Goal: Task Accomplishment & Management: Use online tool/utility

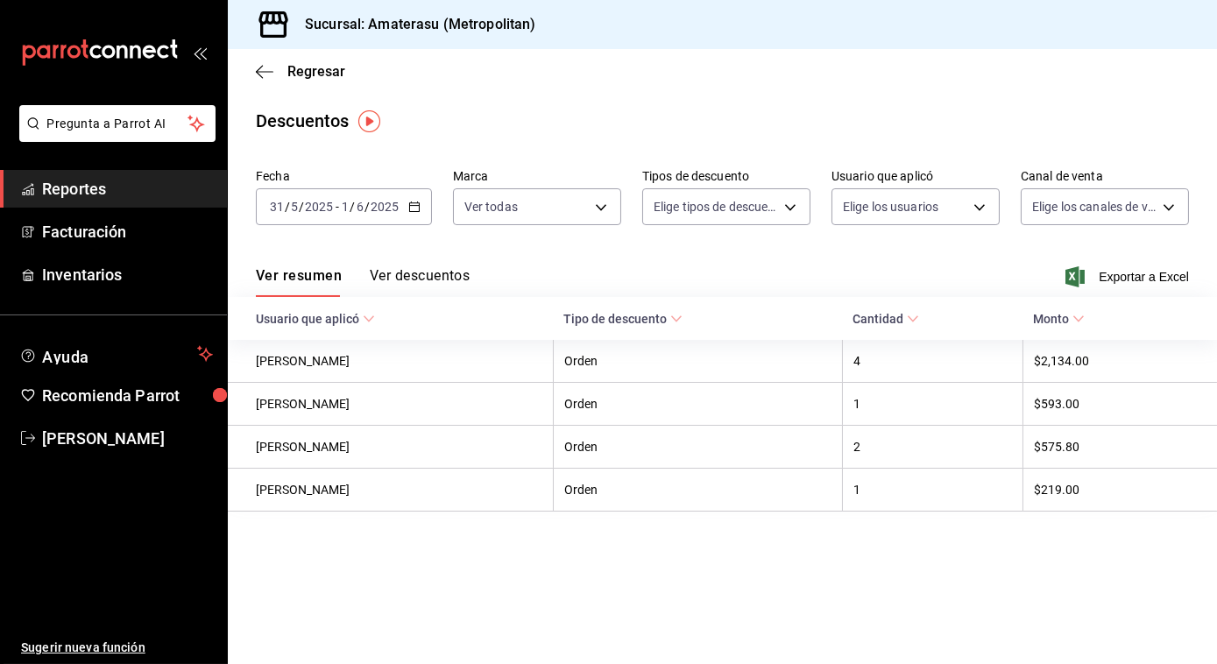
click at [254, 67] on div "Regresar" at bounding box center [723, 71] width 990 height 45
click at [259, 72] on icon "button" at bounding box center [265, 72] width 18 height 16
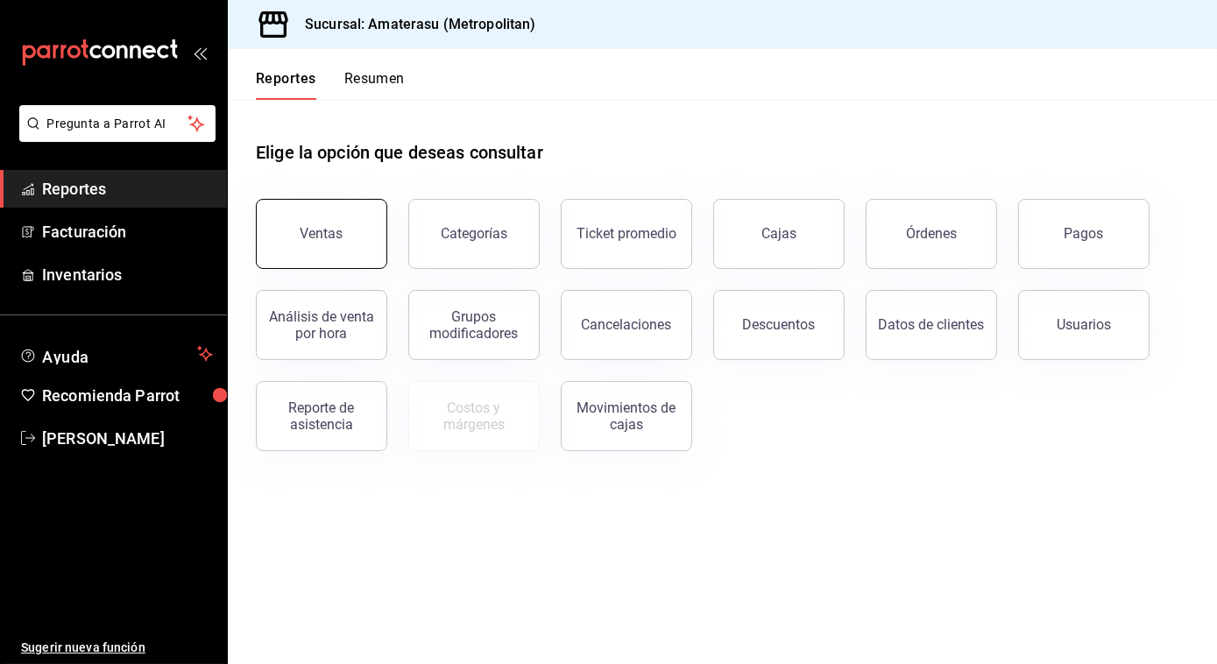
click at [317, 253] on button "Ventas" at bounding box center [321, 234] width 131 height 70
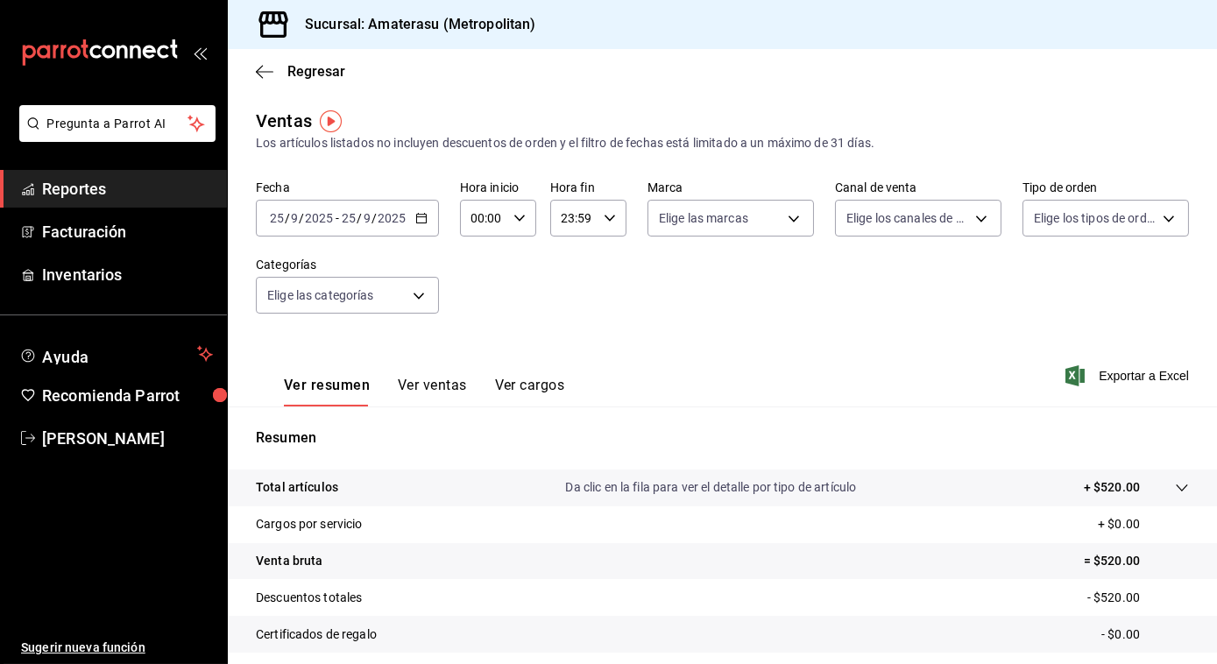
click at [415, 226] on div "[DATE] [DATE] - [DATE] [DATE]" at bounding box center [347, 218] width 183 height 37
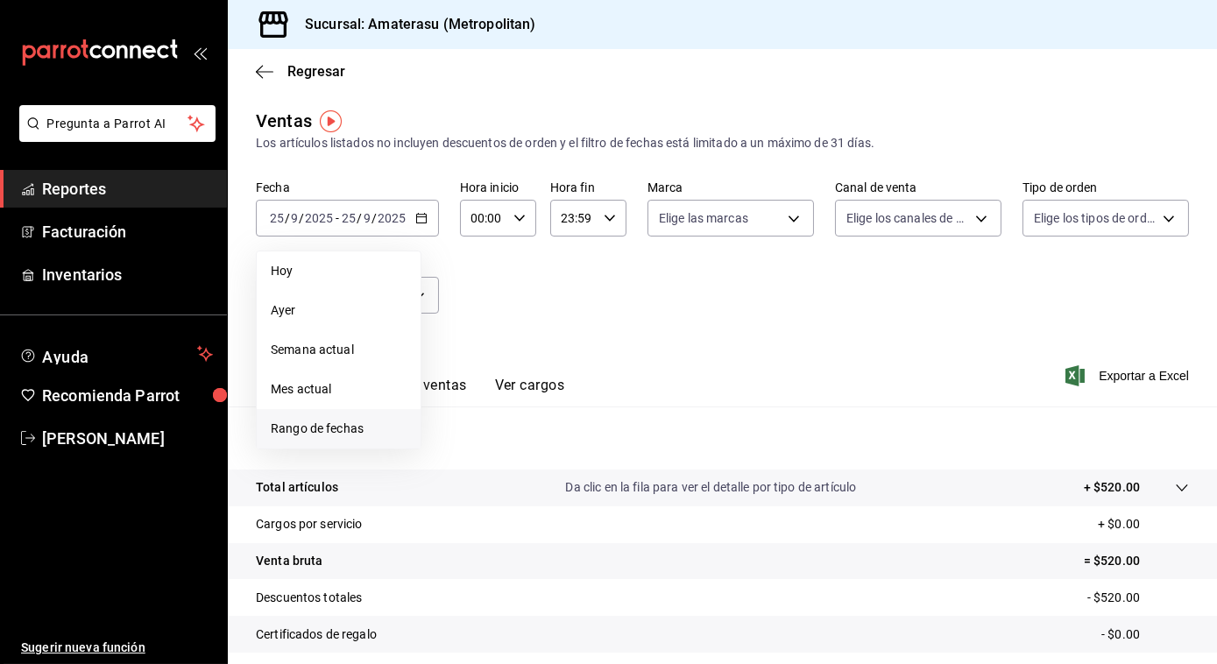
click at [329, 426] on span "Rango de fechas" at bounding box center [339, 429] width 136 height 18
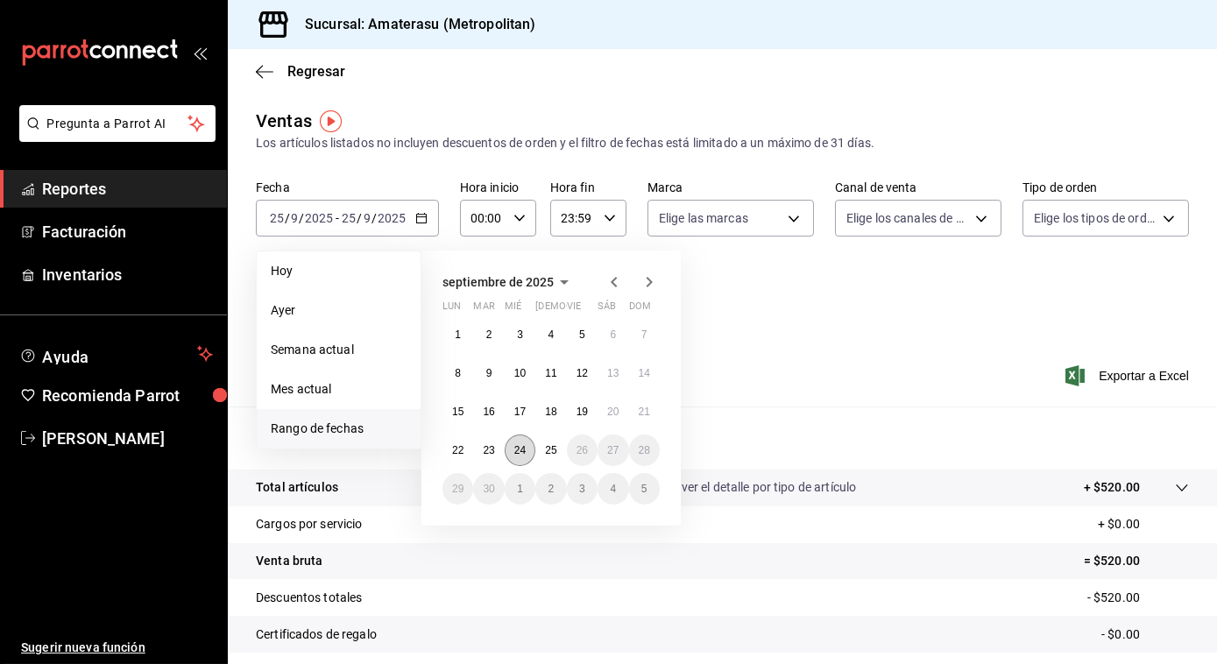
click at [522, 452] on abbr "24" at bounding box center [520, 450] width 11 height 12
click at [554, 461] on button "25" at bounding box center [551, 451] width 31 height 32
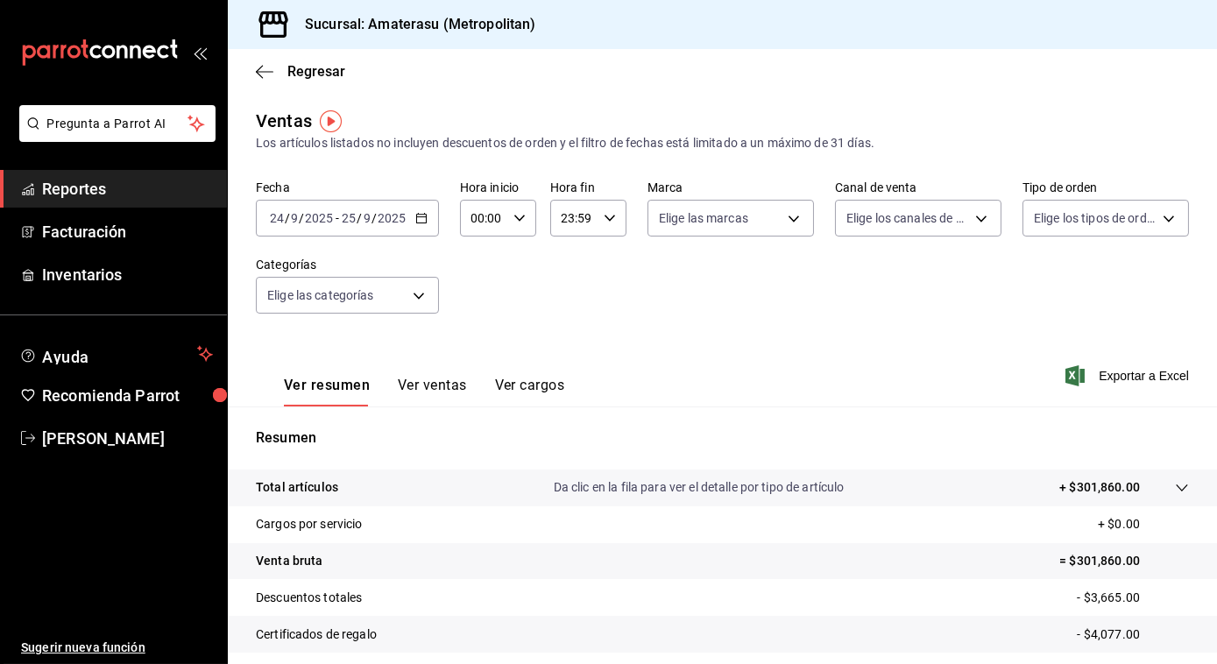
click at [515, 216] on icon "button" at bounding box center [520, 218] width 12 height 12
click at [472, 336] on span "05" at bounding box center [477, 332] width 10 height 14
type input "05:00"
click at [784, 224] on div at bounding box center [608, 332] width 1217 height 664
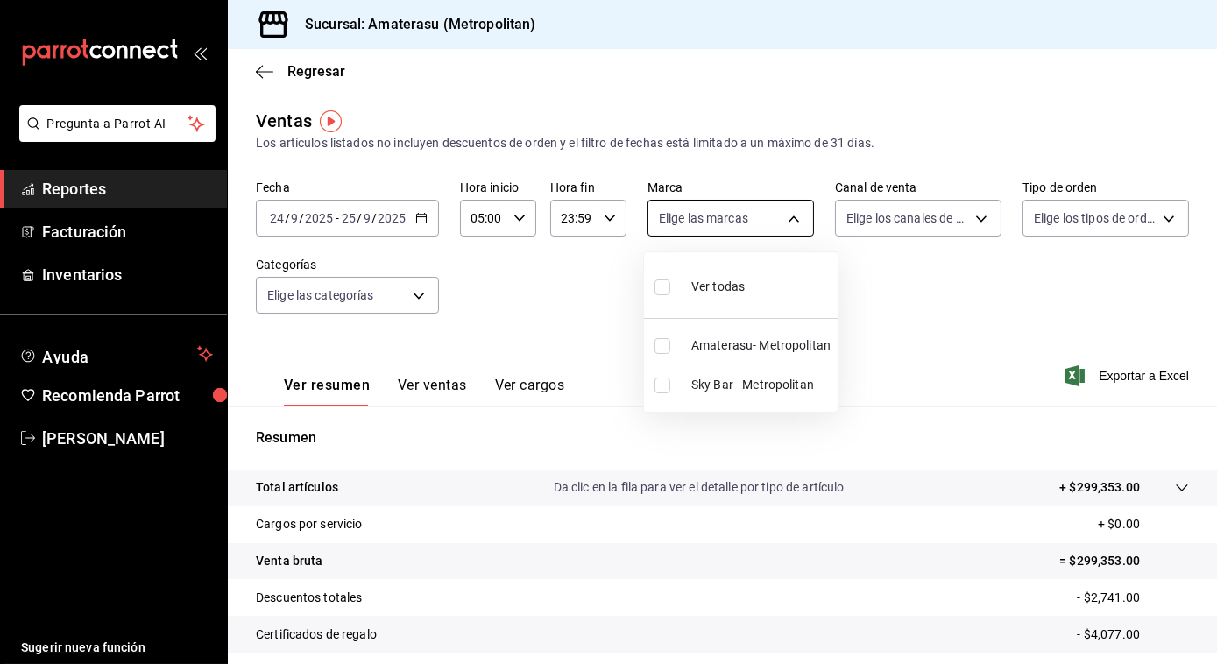
click at [786, 215] on body "Pregunta a Parrot AI Reportes Facturación Inventarios Ayuda Recomienda Parrot […" at bounding box center [608, 332] width 1217 height 664
click at [655, 344] on input "checkbox" at bounding box center [663, 346] width 16 height 16
checkbox input "true"
type input "e4cd7fcb-d45b-43ae-a99f-ad4ccfcd9032"
click at [1103, 379] on div at bounding box center [608, 332] width 1217 height 664
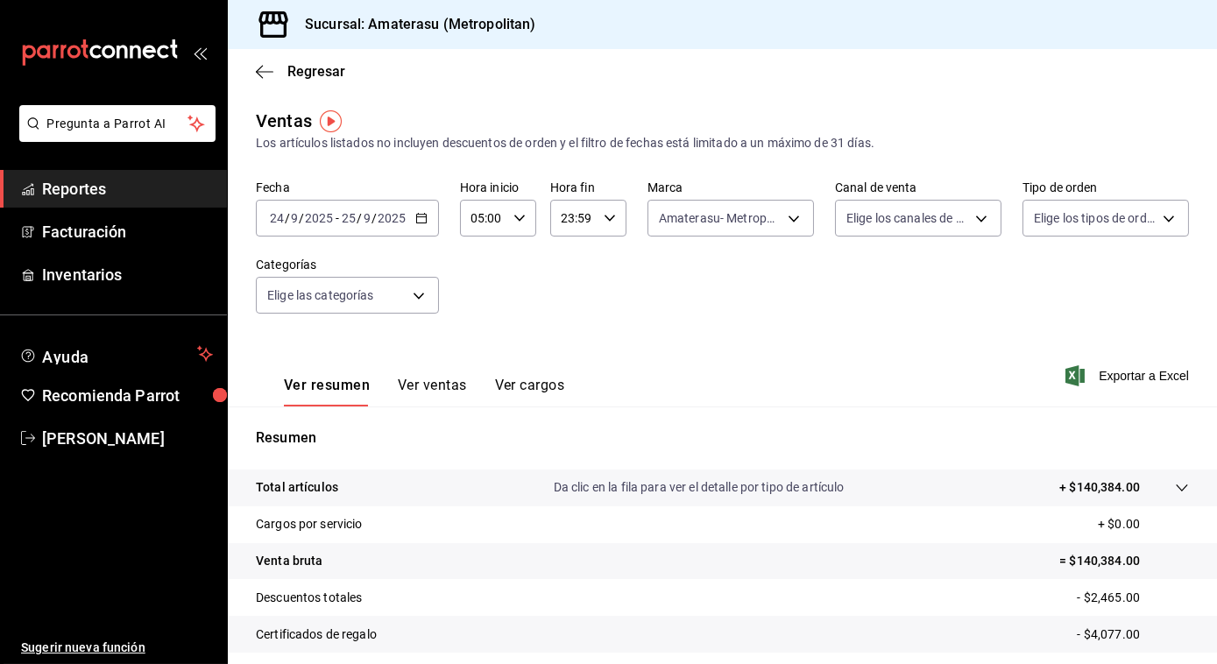
click at [1103, 379] on span "Exportar a Excel" at bounding box center [1129, 376] width 120 height 21
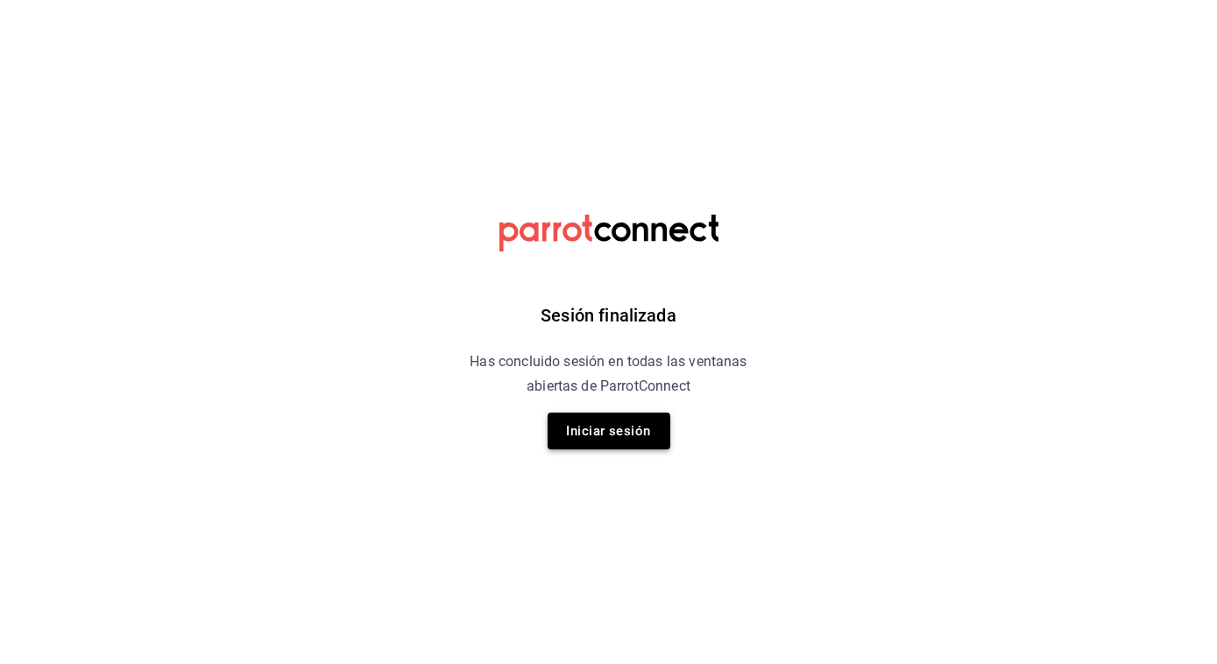
click at [614, 418] on button "Iniciar sesión" at bounding box center [609, 431] width 123 height 37
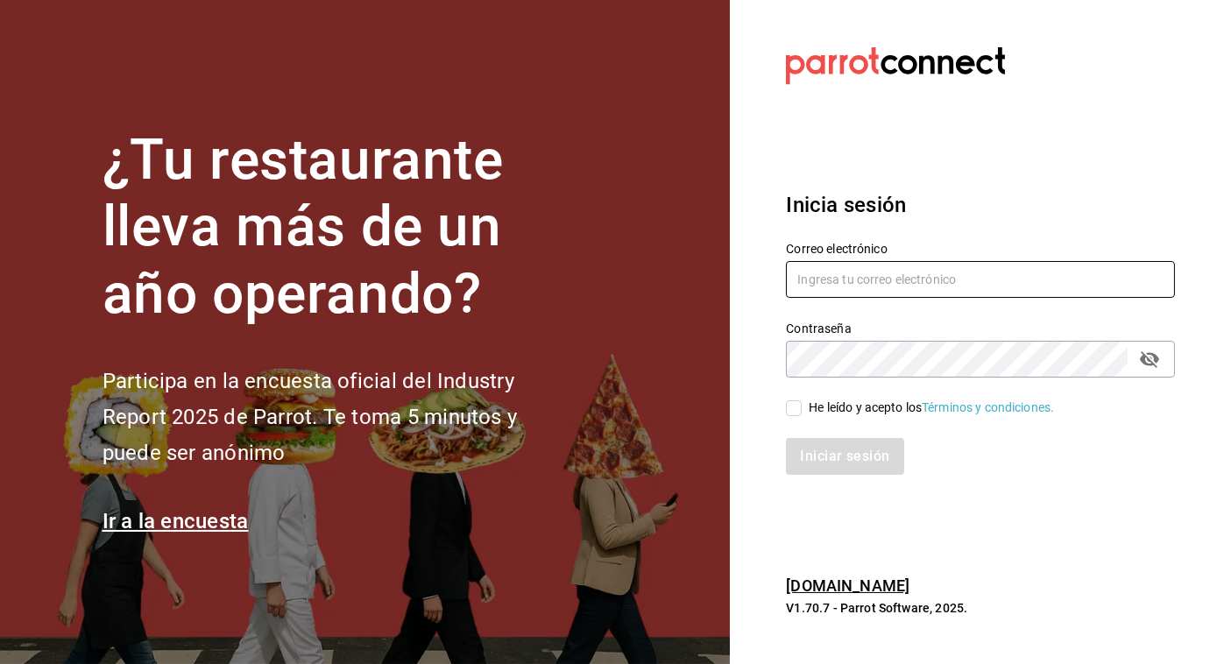
click at [839, 274] on input "text" at bounding box center [980, 279] width 389 height 37
type input "jose.perez@grupocosteno.com"
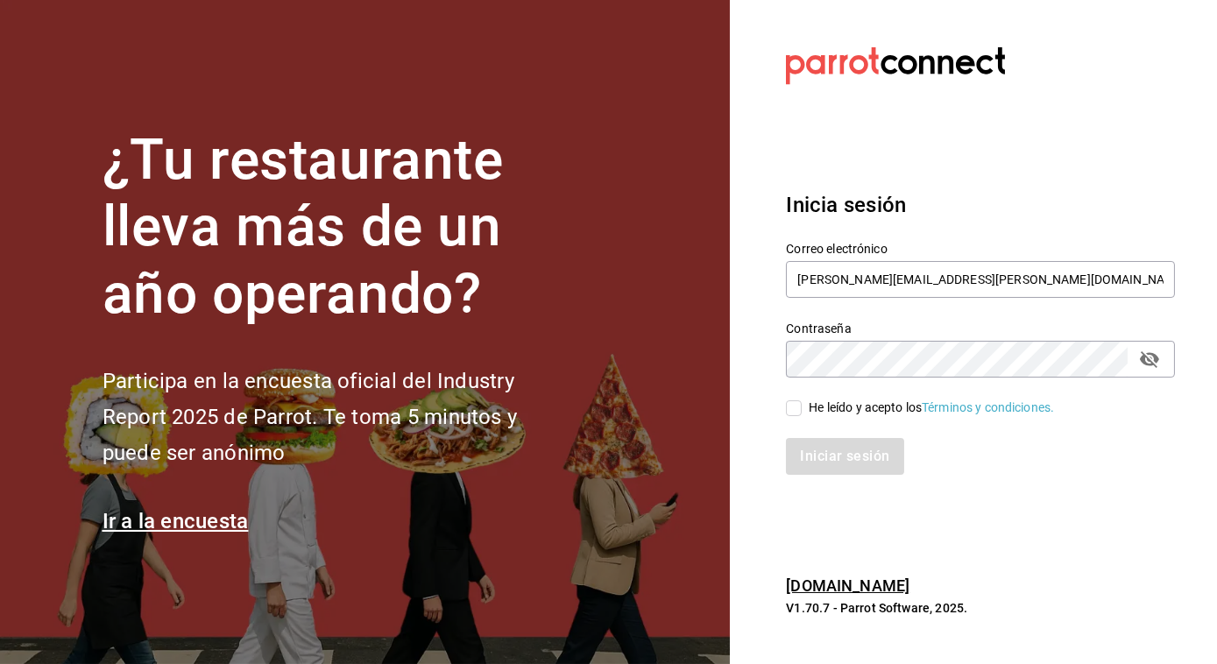
click at [787, 408] on input "He leído y acepto los Términos y condiciones." at bounding box center [794, 409] width 16 height 16
checkbox input "true"
click at [820, 444] on button "Iniciar sesión" at bounding box center [845, 456] width 119 height 37
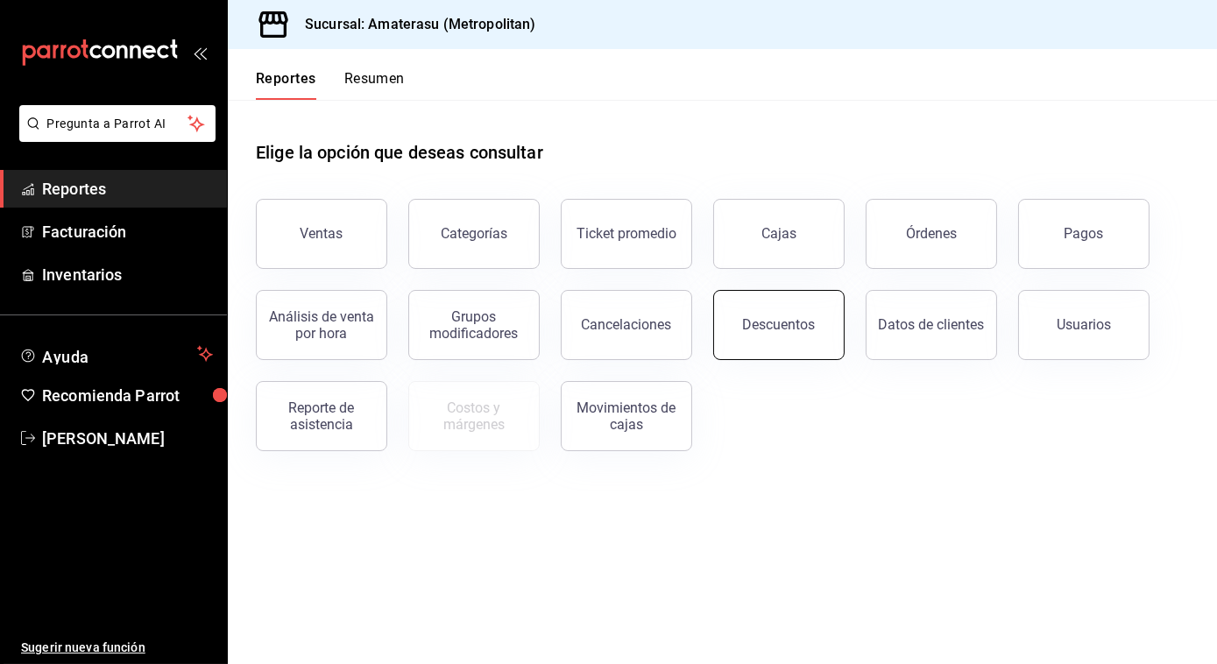
click at [787, 323] on div "Descuentos" at bounding box center [779, 324] width 73 height 17
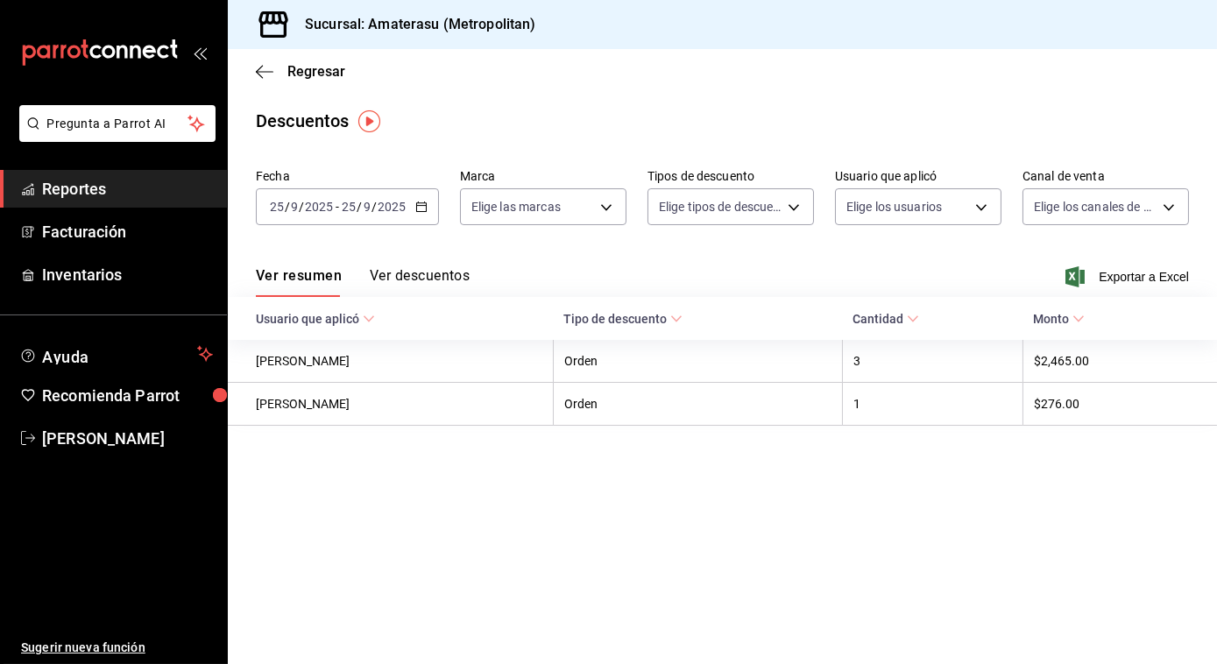
click at [426, 207] on div "[DATE] [DATE] - [DATE] [DATE]" at bounding box center [347, 206] width 183 height 37
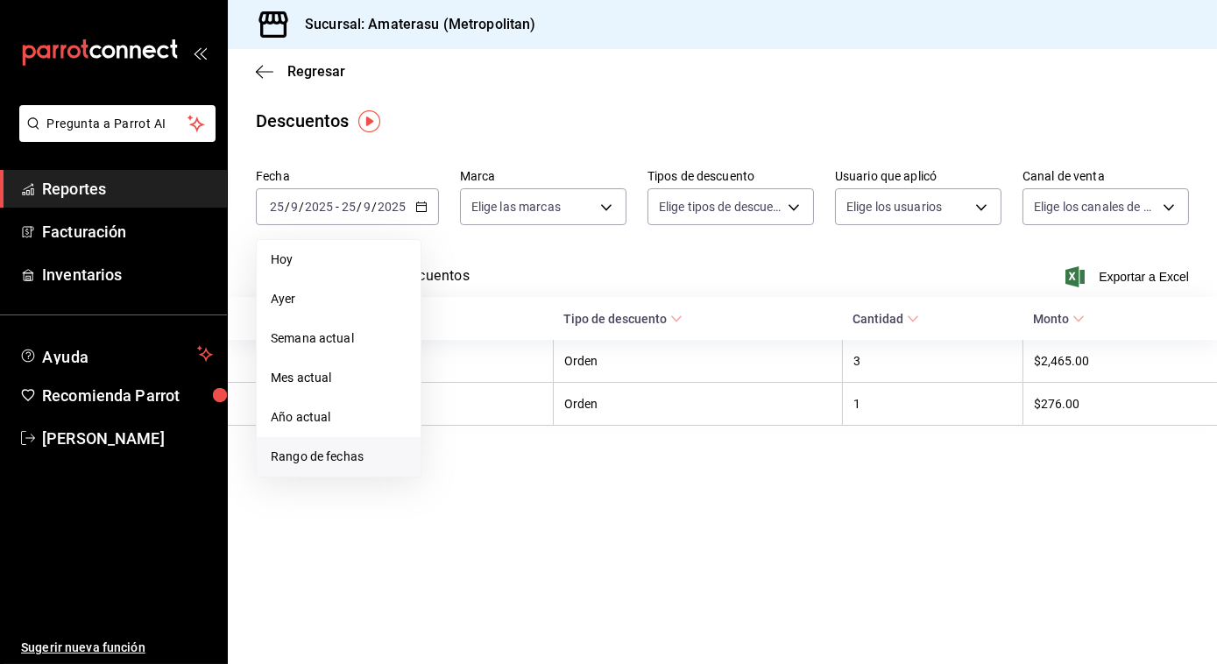
click at [330, 452] on span "Rango de fechas" at bounding box center [339, 457] width 136 height 18
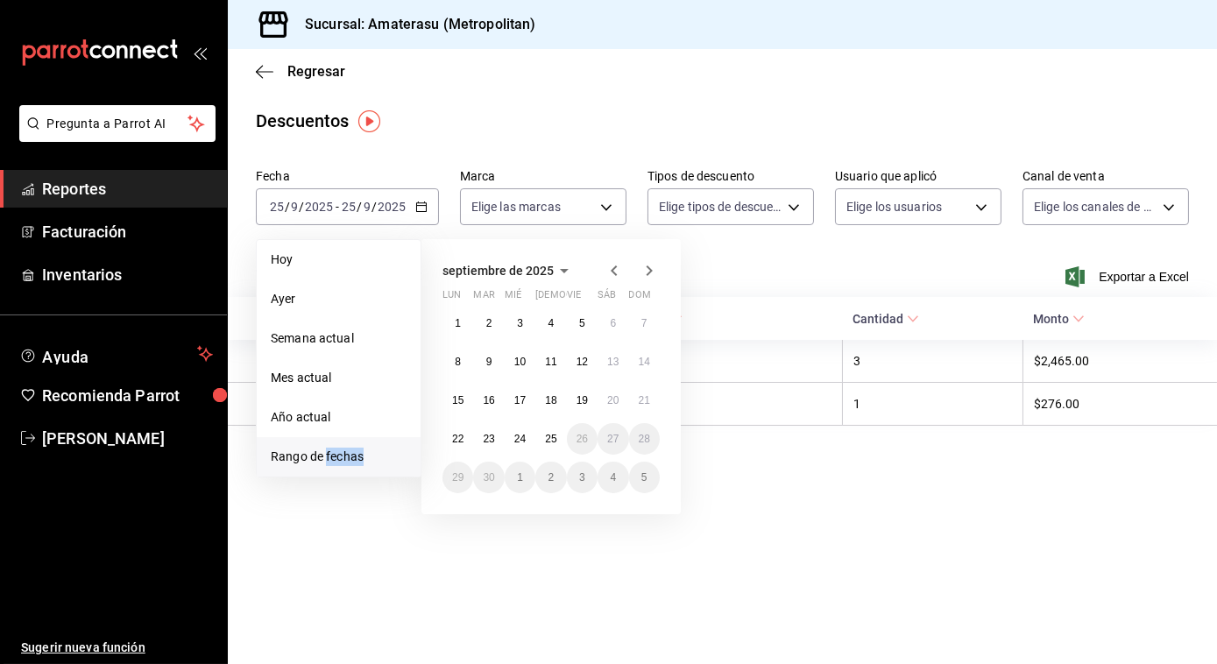
click at [330, 452] on span "Rango de fechas" at bounding box center [339, 457] width 136 height 18
click at [526, 444] on abbr "24" at bounding box center [520, 439] width 11 height 12
click at [547, 447] on button "25" at bounding box center [551, 439] width 31 height 32
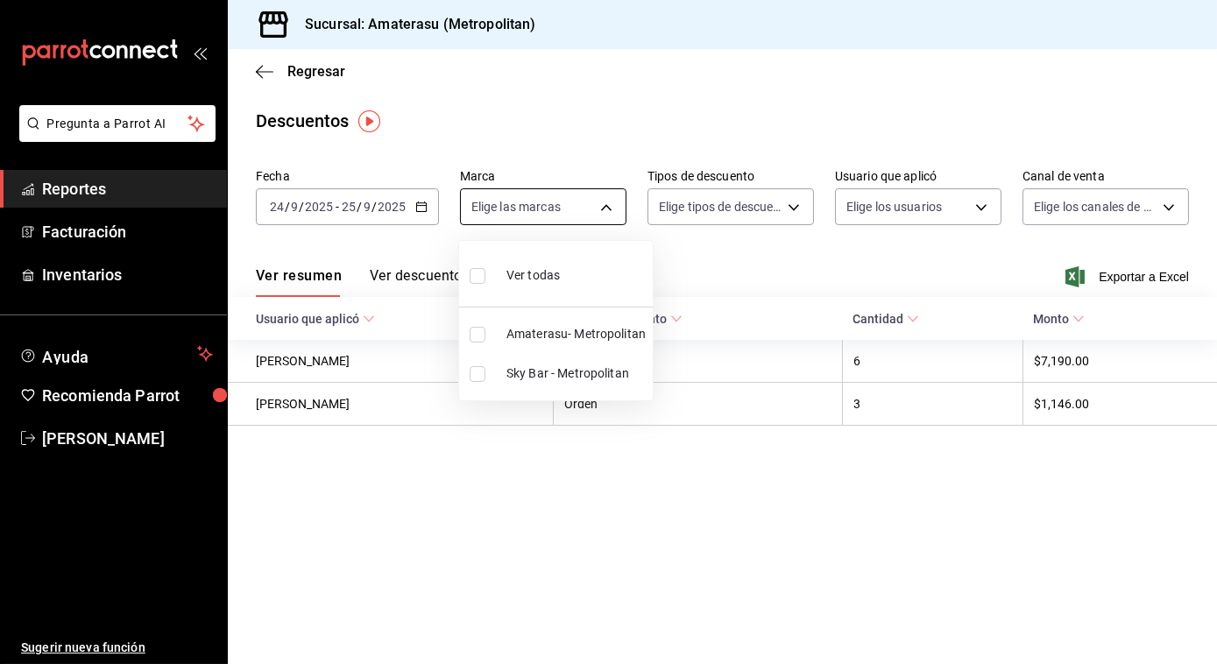
click at [603, 209] on body "Pregunta a Parrot AI Reportes Facturación Inventarios Ayuda Recomienda Parrot […" at bounding box center [608, 332] width 1217 height 664
click at [474, 276] on input "checkbox" at bounding box center [478, 276] width 16 height 16
checkbox input "true"
type input "e4cd7fcb-d45b-43ae-a99f-ad4ccfcd9032,f3afaab8-8c3d-4e49-a299-af9bdf6027b2"
checkbox input "true"
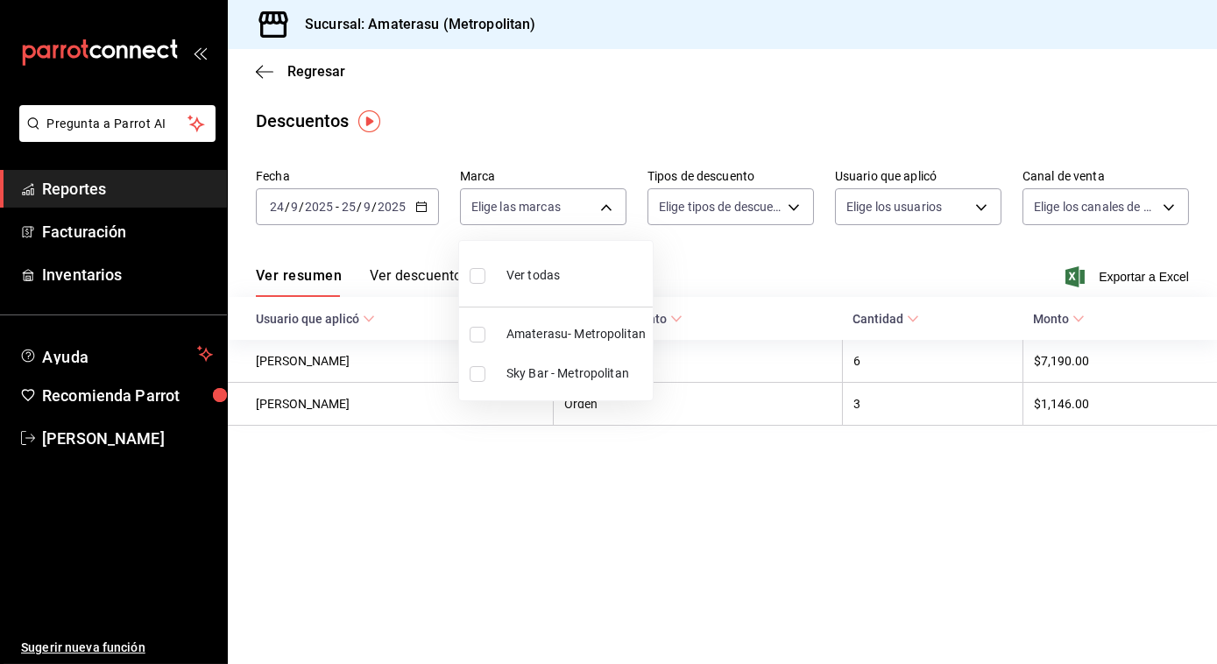
checkbox input "true"
click at [755, 265] on div at bounding box center [608, 332] width 1217 height 664
click at [1103, 272] on span "Exportar a Excel" at bounding box center [1129, 276] width 120 height 21
click at [266, 67] on icon "button" at bounding box center [265, 72] width 18 height 16
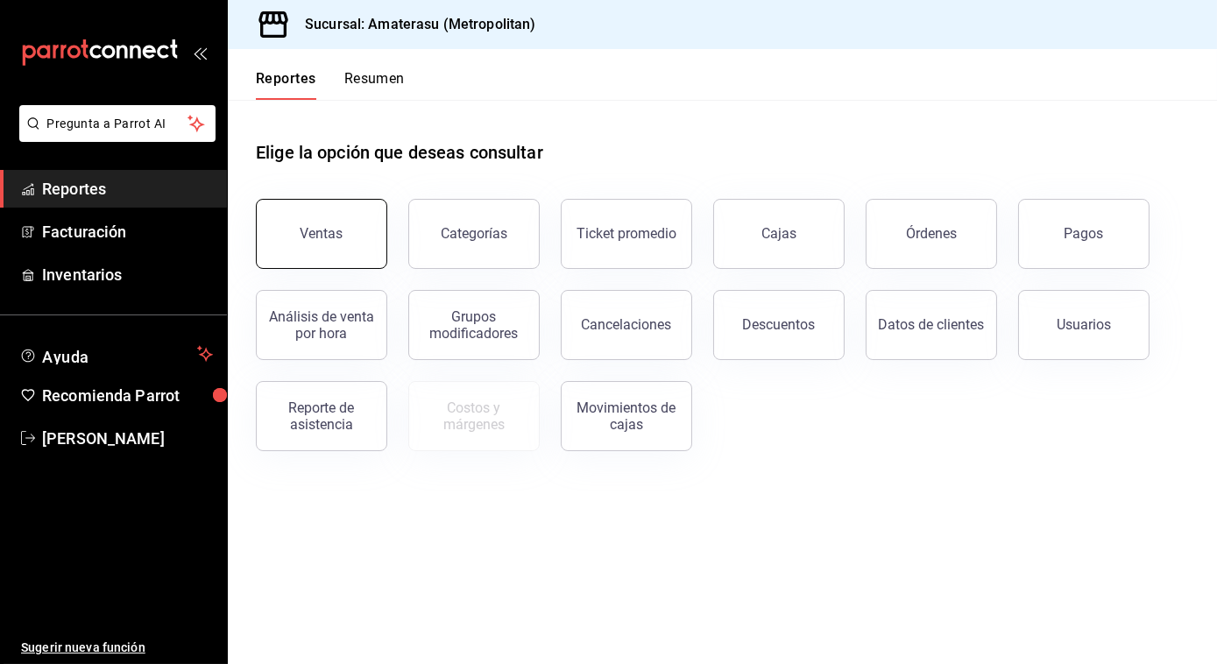
click at [337, 247] on button "Ventas" at bounding box center [321, 234] width 131 height 70
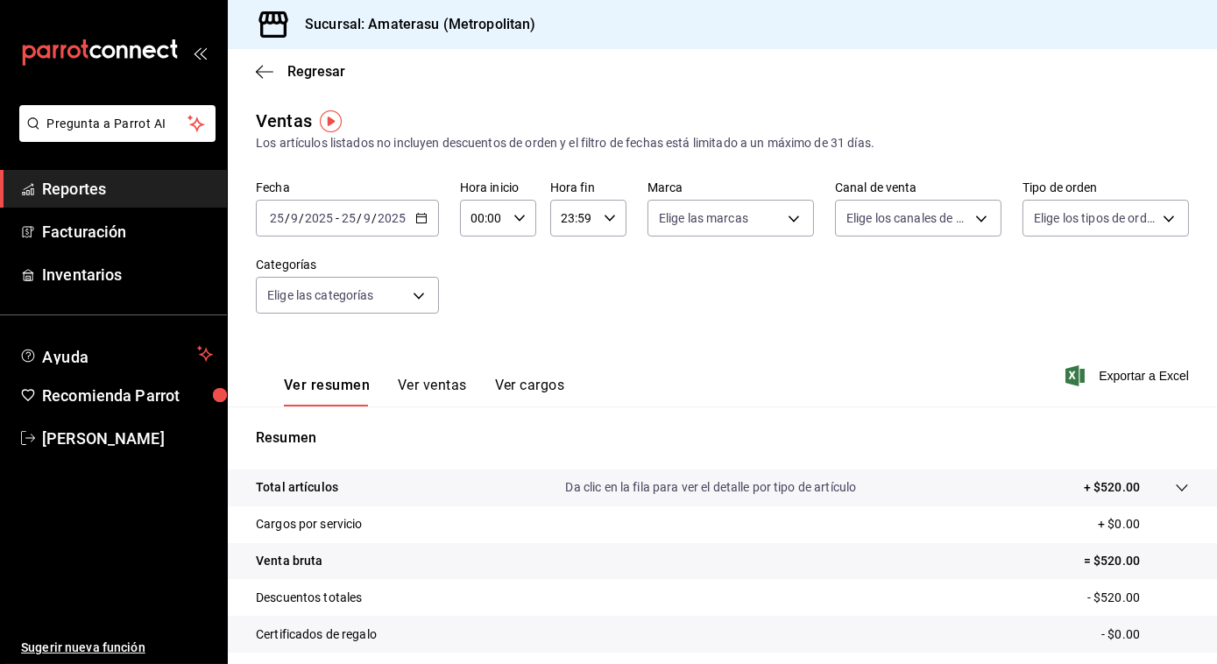
click at [418, 217] on \(Stroke\) "button" at bounding box center [421, 216] width 10 height 1
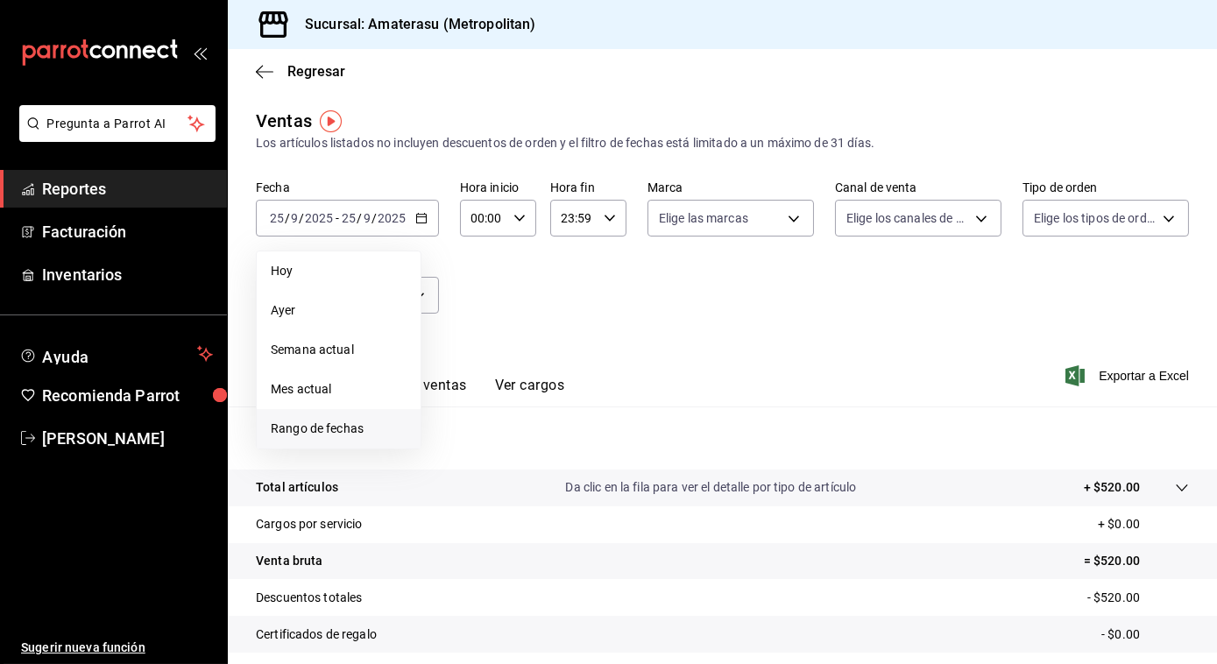
click at [328, 427] on span "Rango de fechas" at bounding box center [339, 429] width 136 height 18
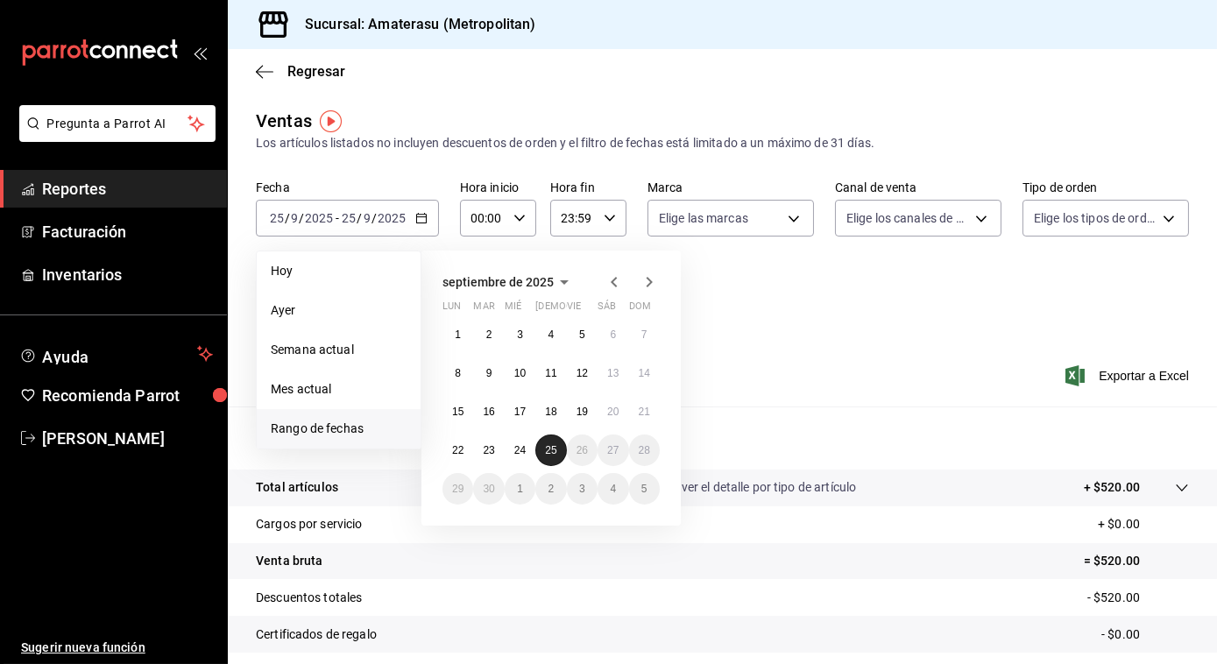
click at [550, 448] on abbr "25" at bounding box center [550, 450] width 11 height 12
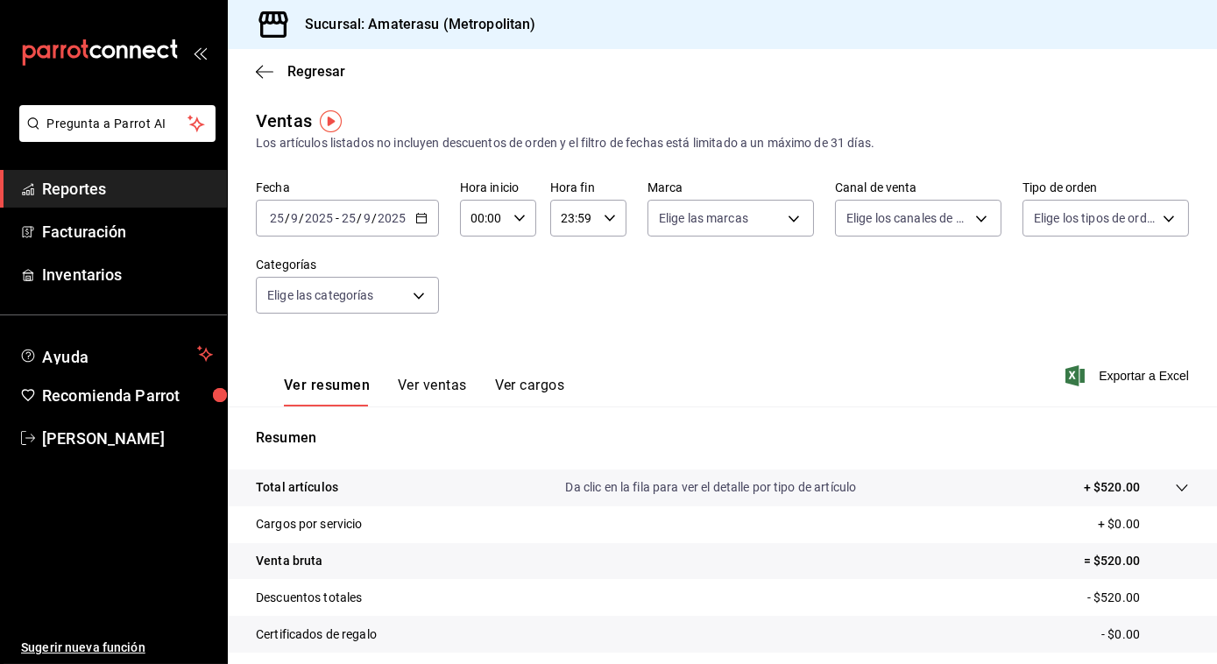
click at [358, 213] on span "/" at bounding box center [359, 218] width 5 height 14
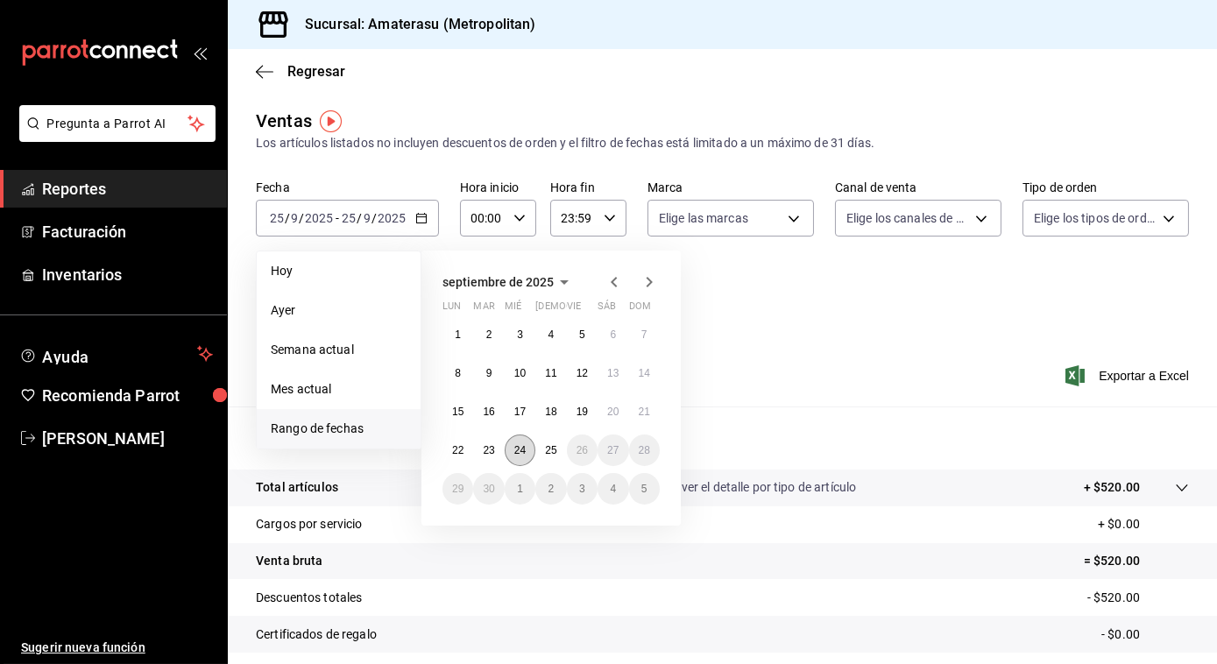
click at [529, 445] on button "24" at bounding box center [520, 451] width 31 height 32
click at [548, 446] on abbr "25" at bounding box center [550, 450] width 11 height 12
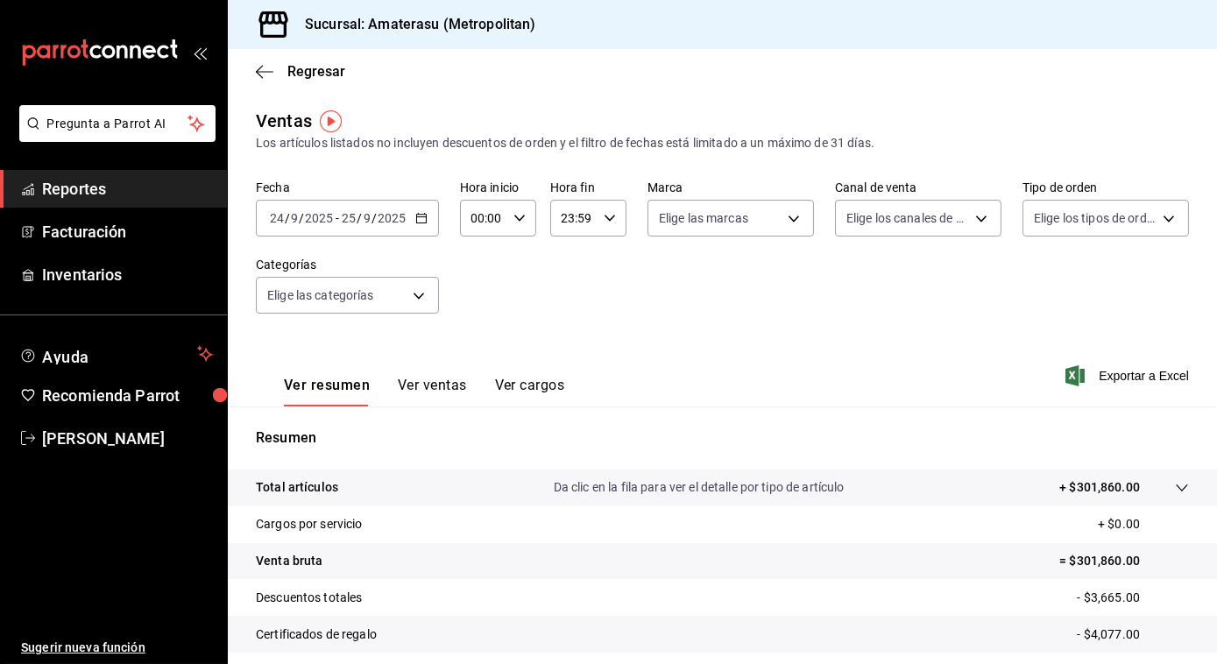
click at [517, 226] on div "00:00 Hora inicio" at bounding box center [498, 218] width 76 height 37
click at [479, 321] on span "05" at bounding box center [477, 322] width 10 height 14
type input "05:00"
click at [708, 214] on div at bounding box center [608, 332] width 1217 height 664
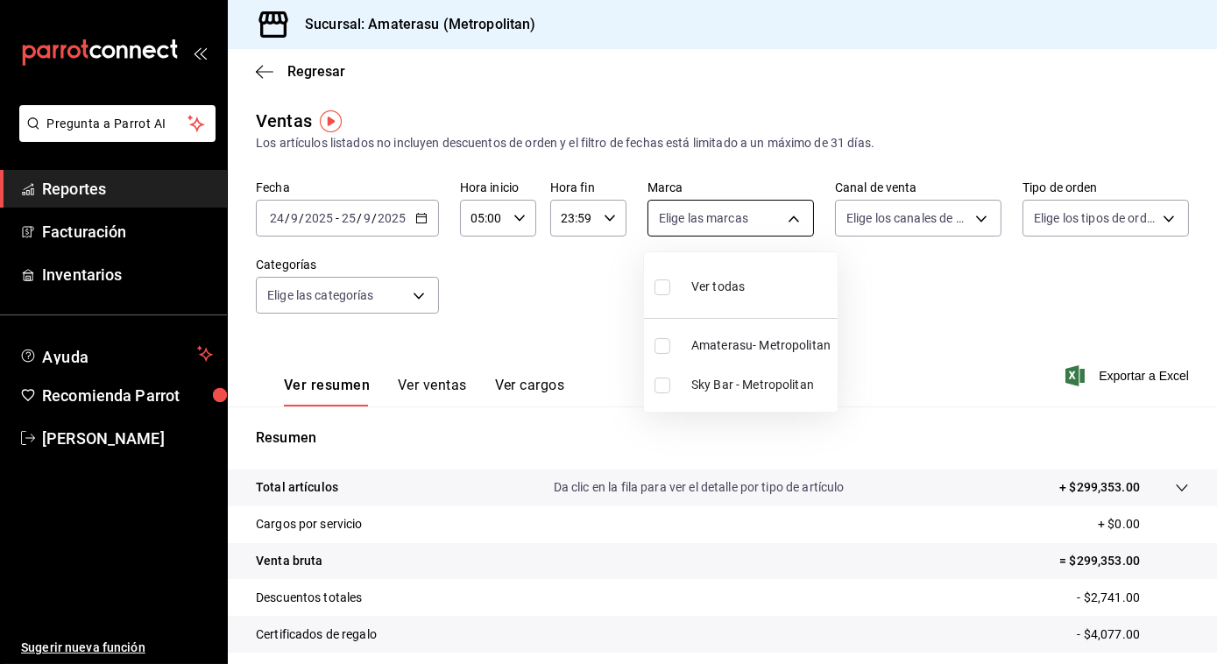
click at [787, 220] on body "Pregunta a Parrot AI Reportes Facturación Inventarios Ayuda Recomienda Parrot […" at bounding box center [608, 332] width 1217 height 664
click at [664, 284] on input "checkbox" at bounding box center [663, 288] width 16 height 16
checkbox input "true"
type input "e4cd7fcb-d45b-43ae-a99f-ad4ccfcd9032,f3afaab8-8c3d-4e49-a299-af9bdf6027b2"
checkbox input "true"
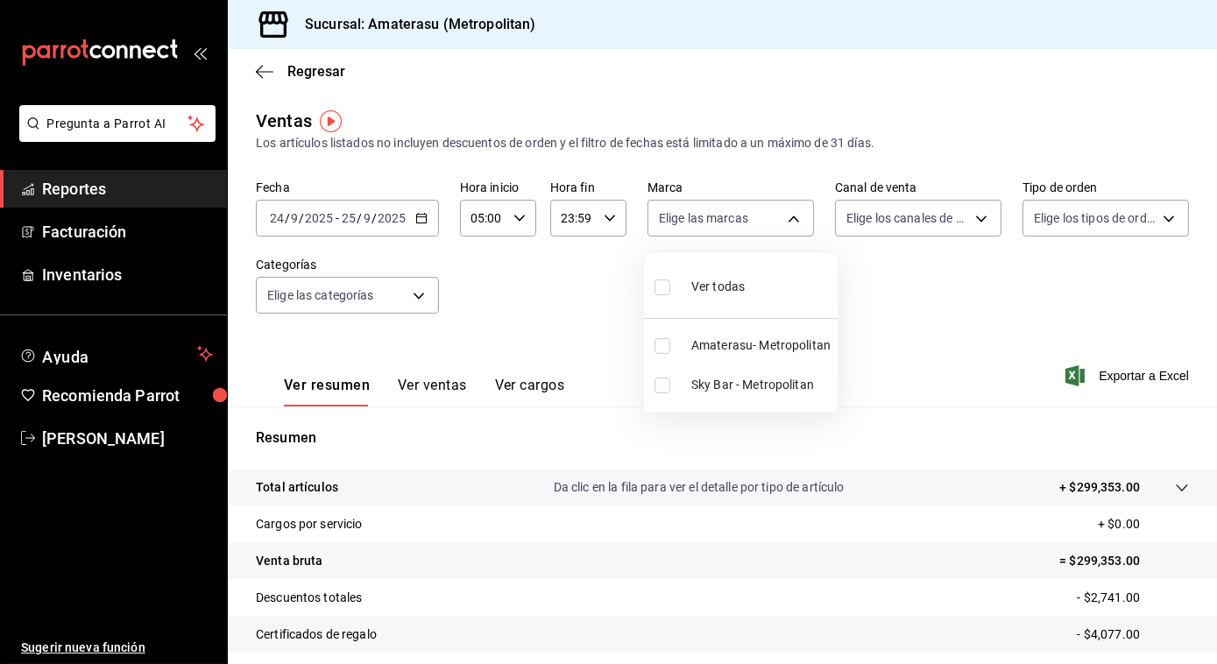
checkbox input "true"
click at [1023, 346] on div at bounding box center [608, 332] width 1217 height 664
click at [1114, 370] on span "Exportar a Excel" at bounding box center [1129, 376] width 120 height 21
click at [425, 221] on \(Stroke\) "button" at bounding box center [421, 219] width 11 height 10
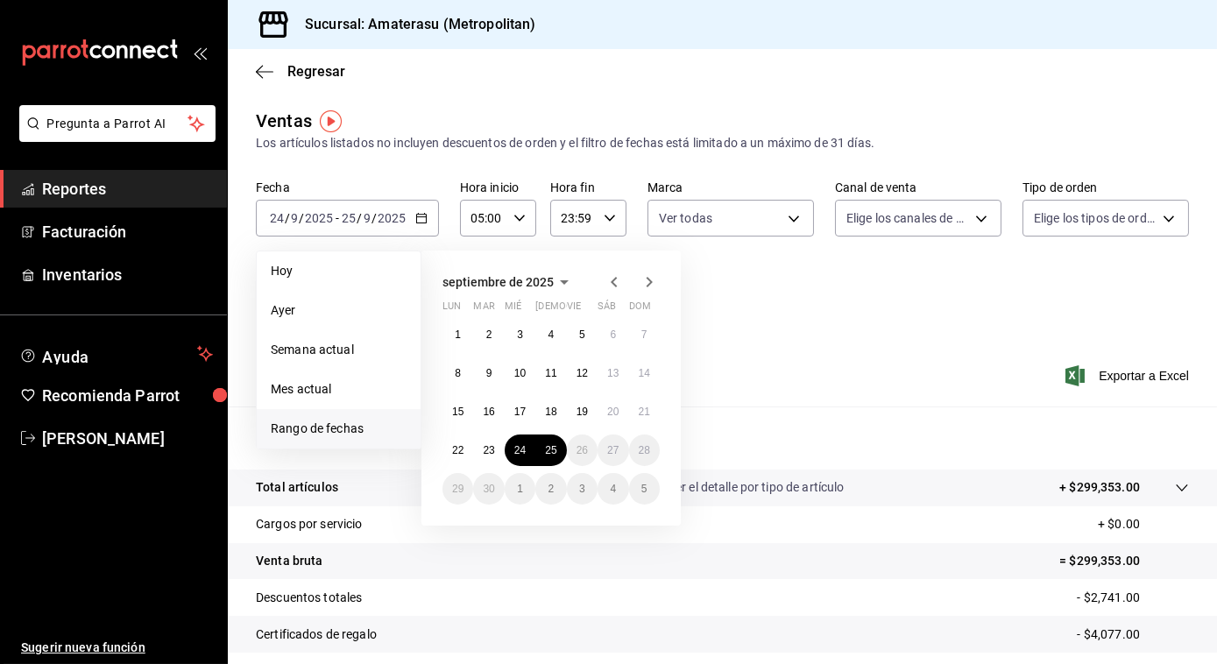
click at [516, 223] on icon "button" at bounding box center [520, 218] width 12 height 12
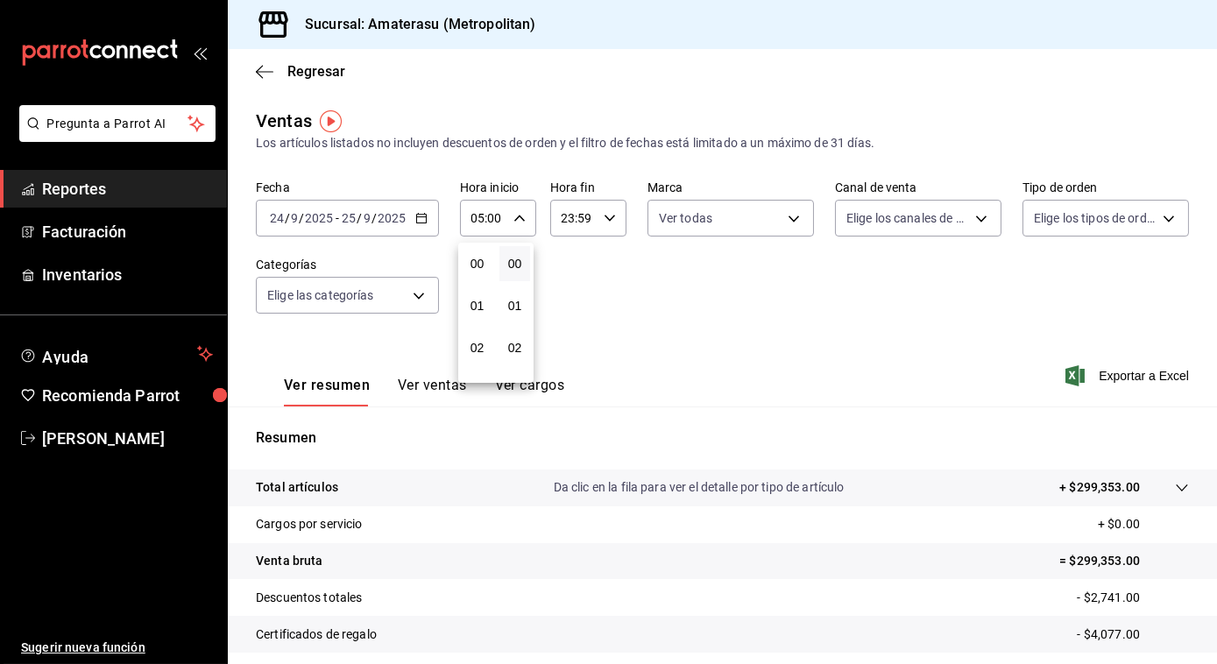
scroll to position [210, 0]
click at [516, 223] on div at bounding box center [608, 332] width 1217 height 664
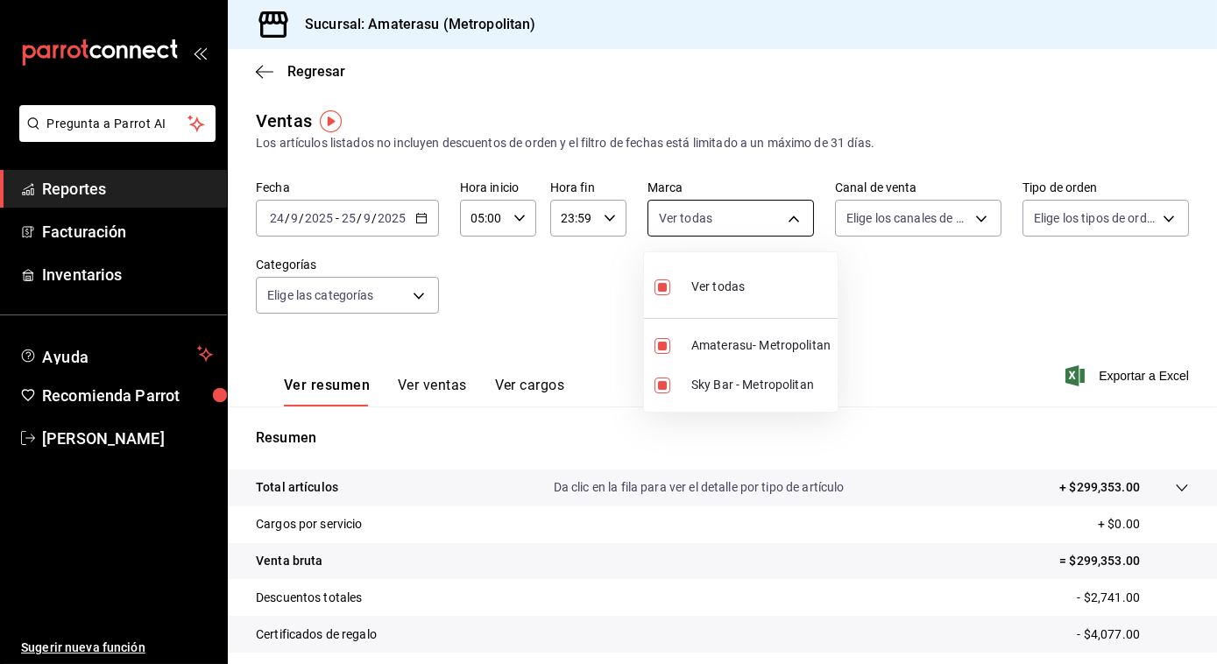
click at [799, 221] on body "Pregunta a Parrot AI Reportes Facturación Inventarios Ayuda Recomienda Parrot […" at bounding box center [608, 332] width 1217 height 664
click at [657, 280] on input "checkbox" at bounding box center [663, 288] width 16 height 16
checkbox input "false"
click at [664, 390] on input "checkbox" at bounding box center [663, 386] width 16 height 16
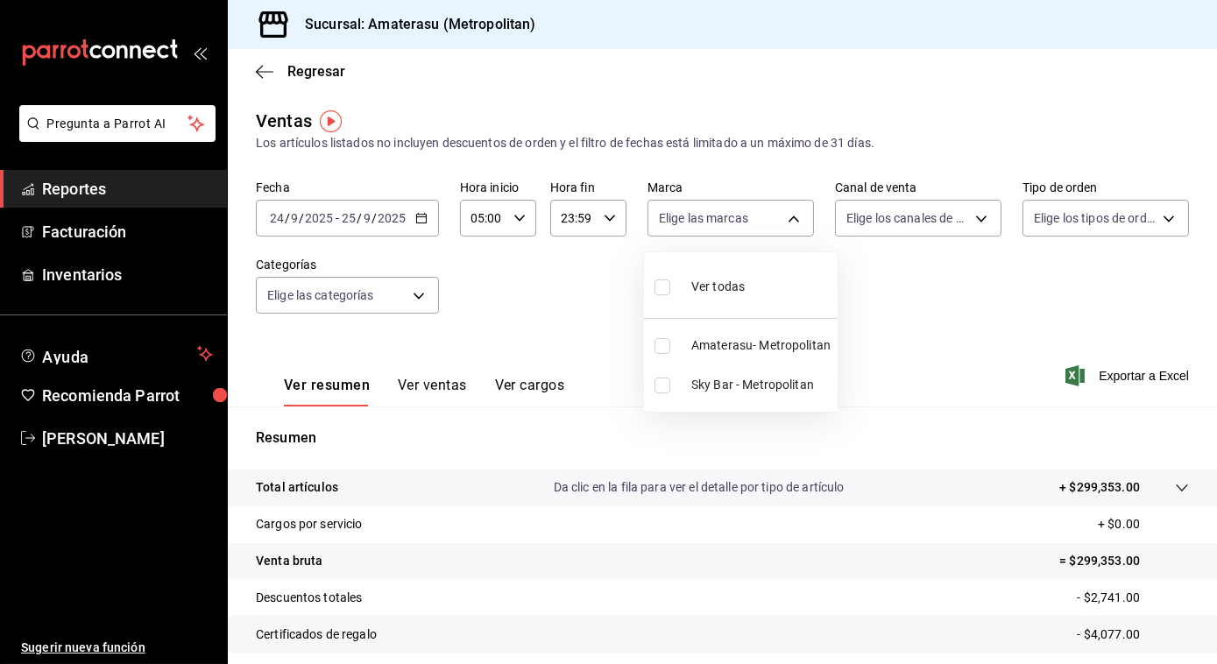
checkbox input "true"
type input "f3afaab8-8c3d-4e49-a299-af9bdf6027b2"
click at [926, 374] on div at bounding box center [608, 332] width 1217 height 664
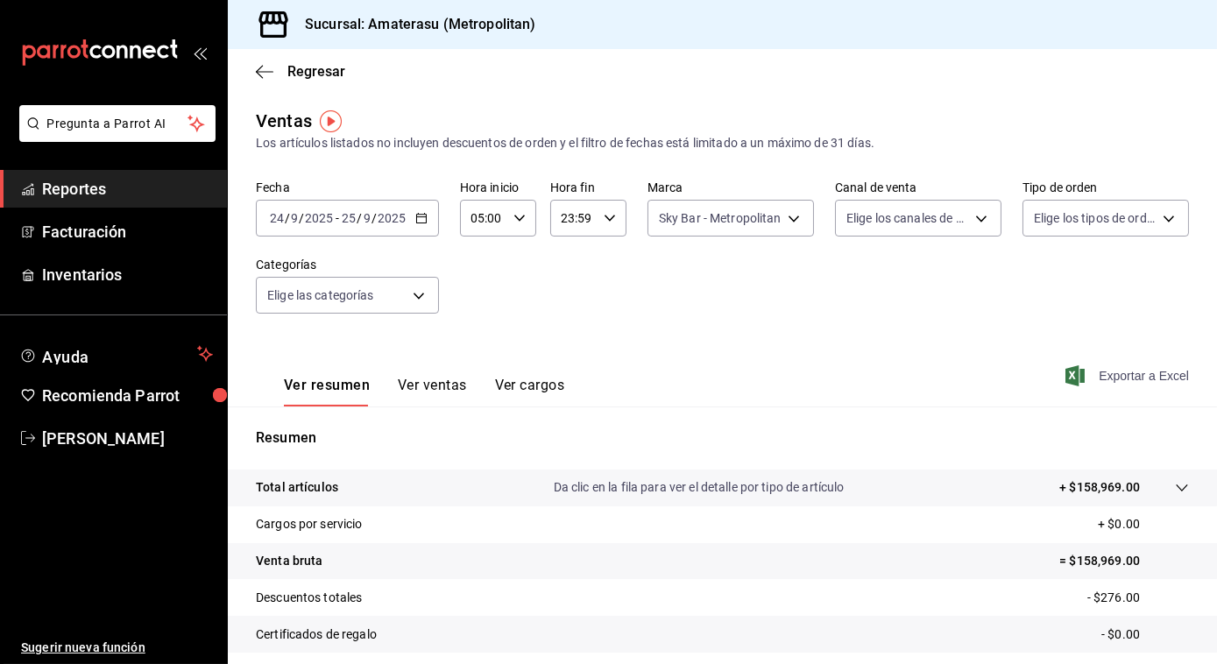
click at [1103, 375] on span "Exportar a Excel" at bounding box center [1129, 376] width 120 height 21
